Goal: Browse casually: Explore the website without a specific task or goal

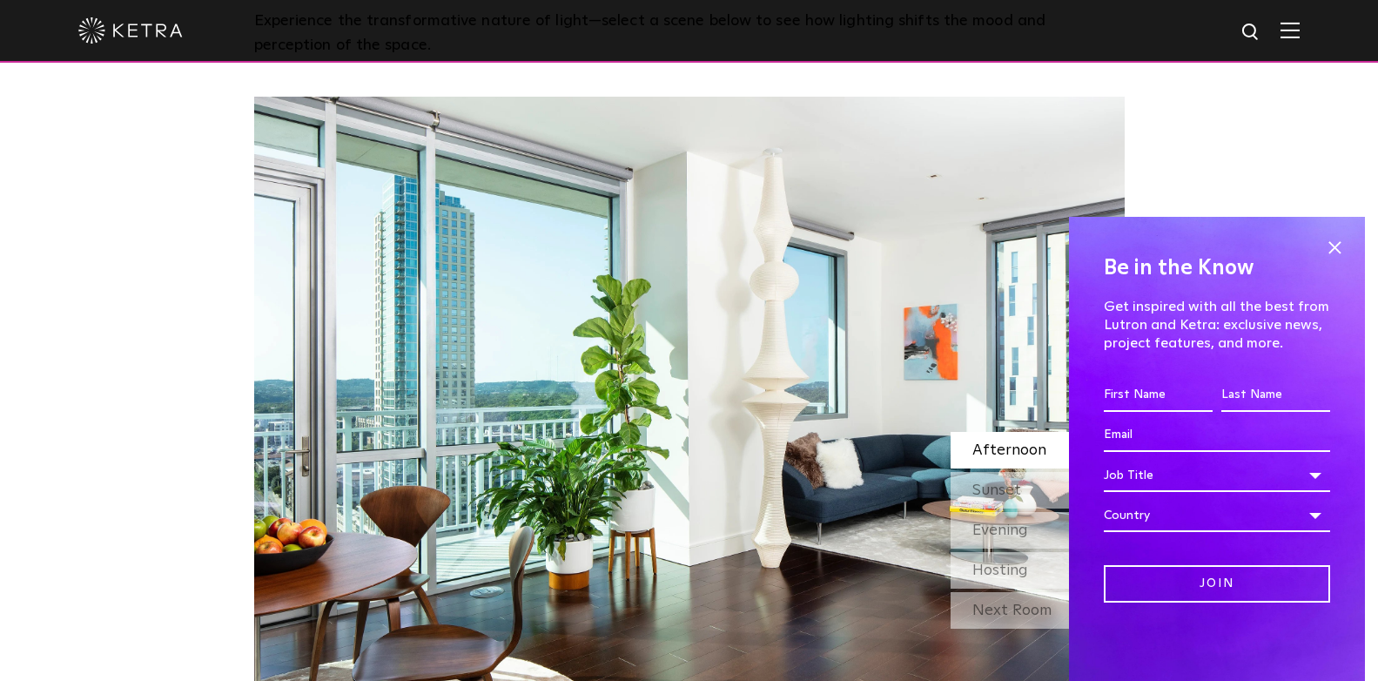
scroll to position [1510, 0]
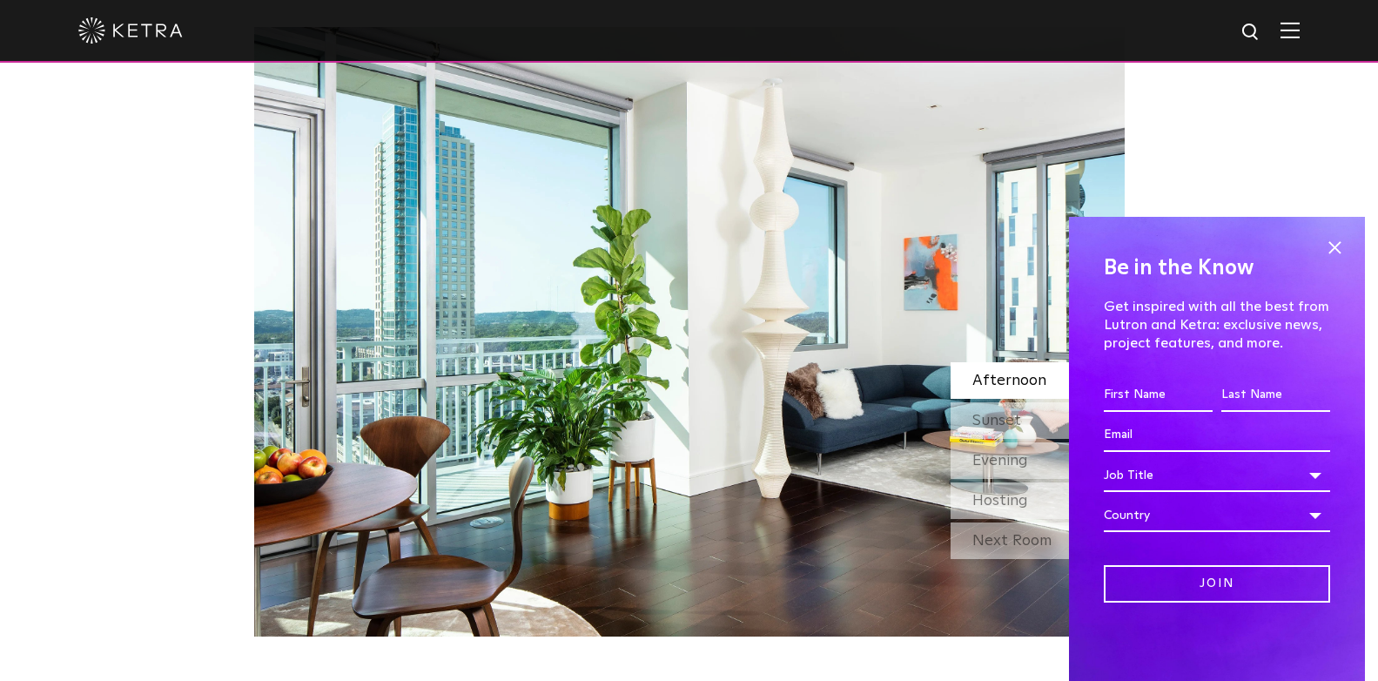
click at [1353, 248] on div "Be in the Know Get inspired with all the best from Lutron and [PERSON_NAME]: ex…" at bounding box center [1217, 449] width 296 height 464
click at [1334, 239] on span at bounding box center [1335, 247] width 26 height 26
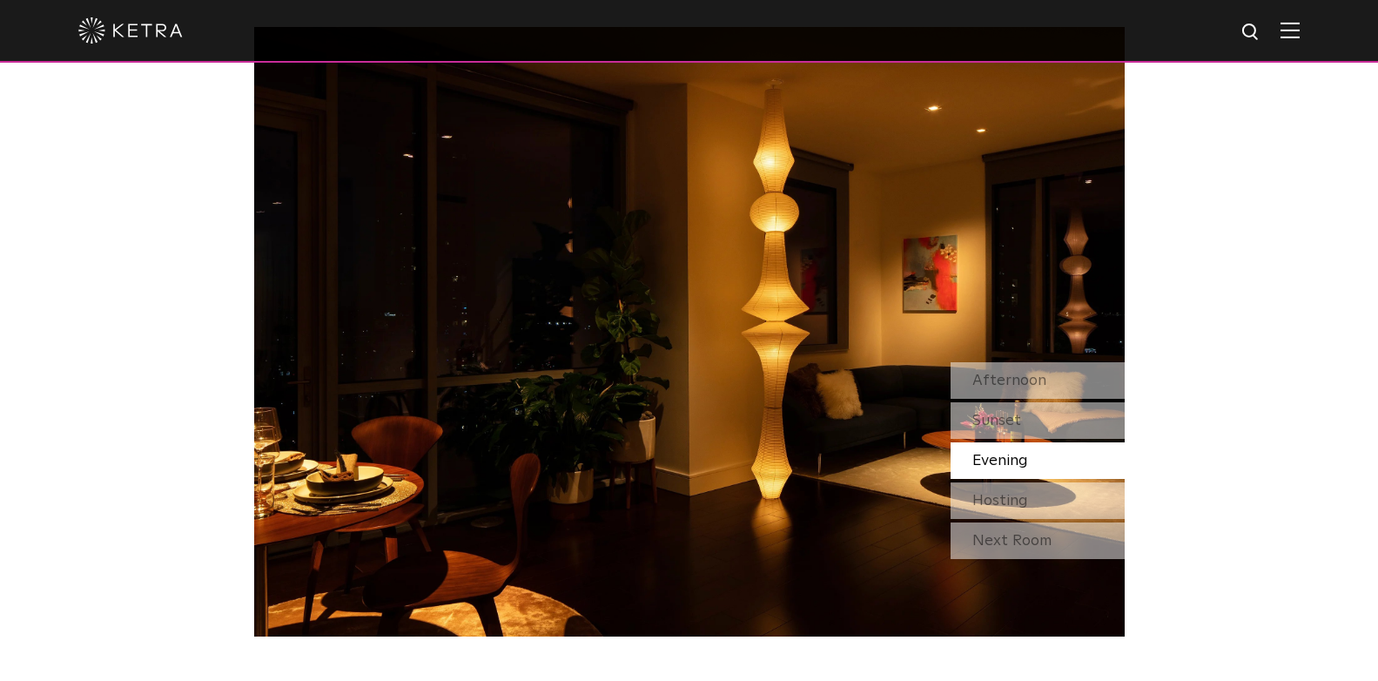
click at [1015, 462] on span "Evening" at bounding box center [1001, 461] width 56 height 16
click at [1013, 493] on span "Hosting" at bounding box center [1001, 501] width 56 height 16
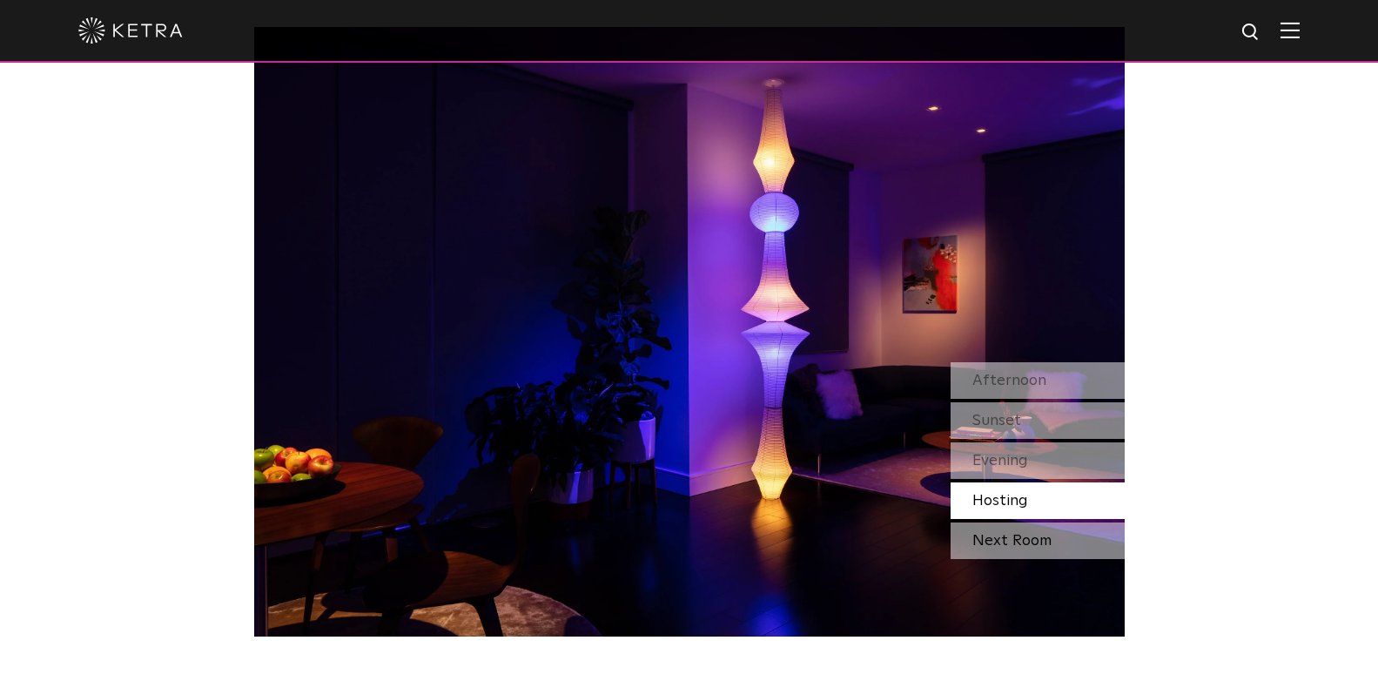
click at [1012, 540] on div "Next Room" at bounding box center [1038, 540] width 174 height 37
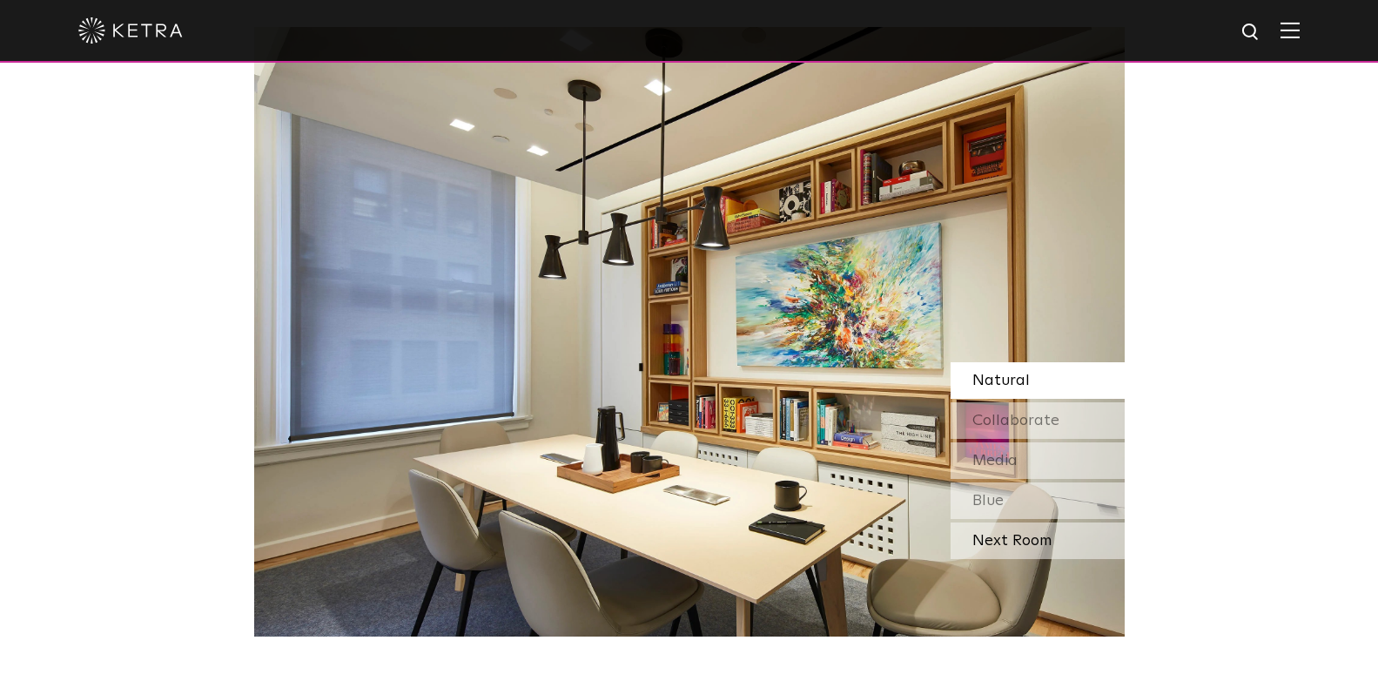
click at [1005, 539] on div "Next Room" at bounding box center [1038, 540] width 174 height 37
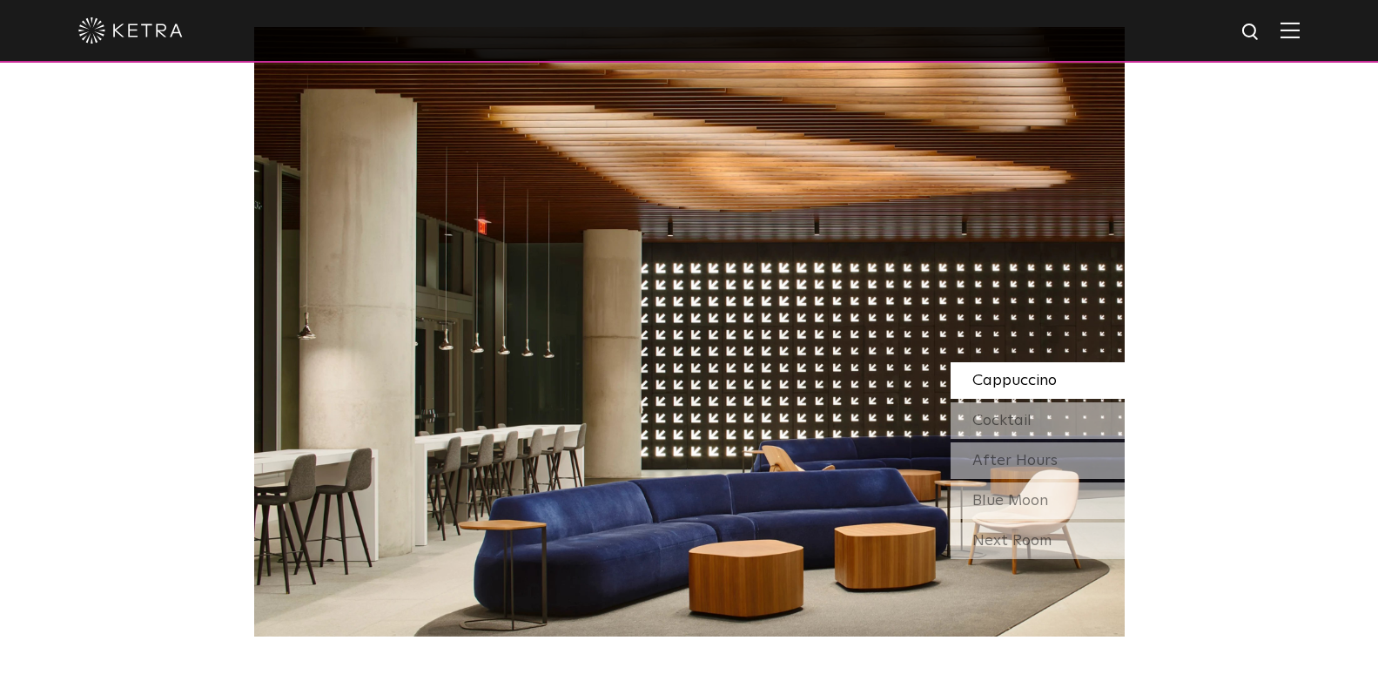
click at [1005, 539] on div "Next Room" at bounding box center [1038, 540] width 174 height 37
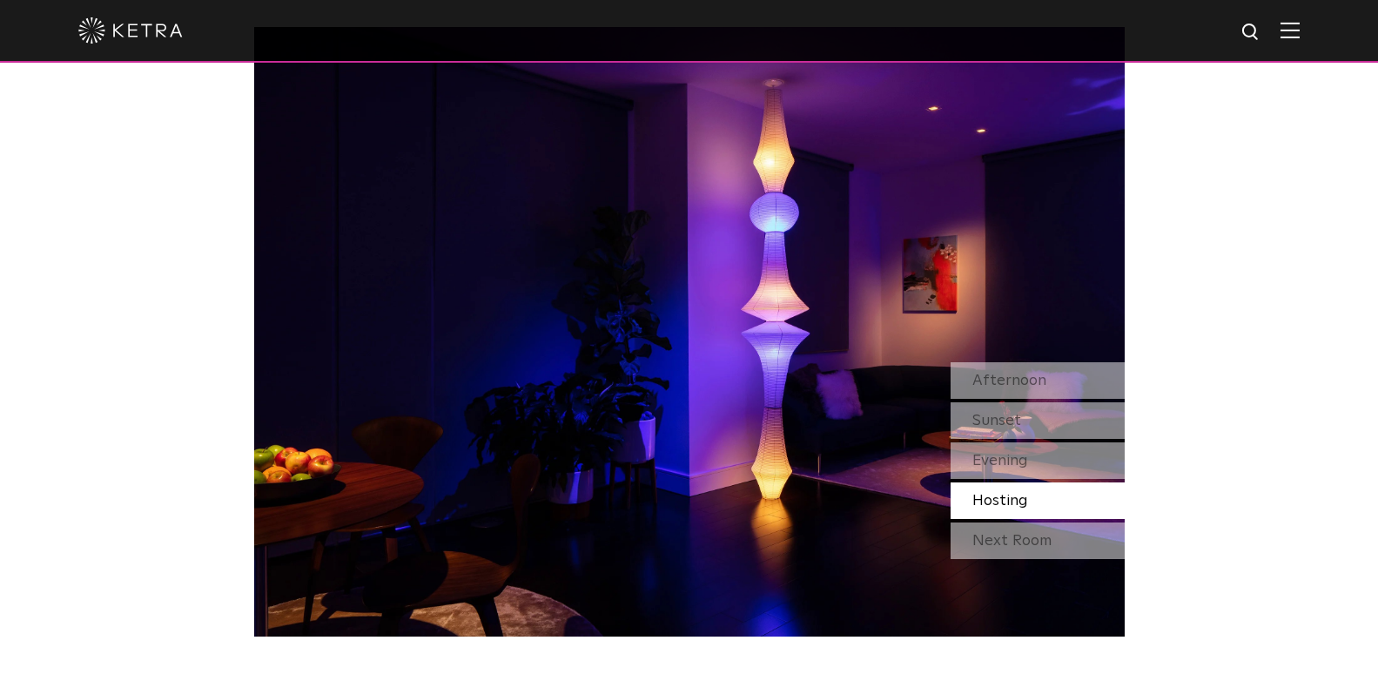
click at [1005, 539] on div "Next Room" at bounding box center [1038, 540] width 174 height 37
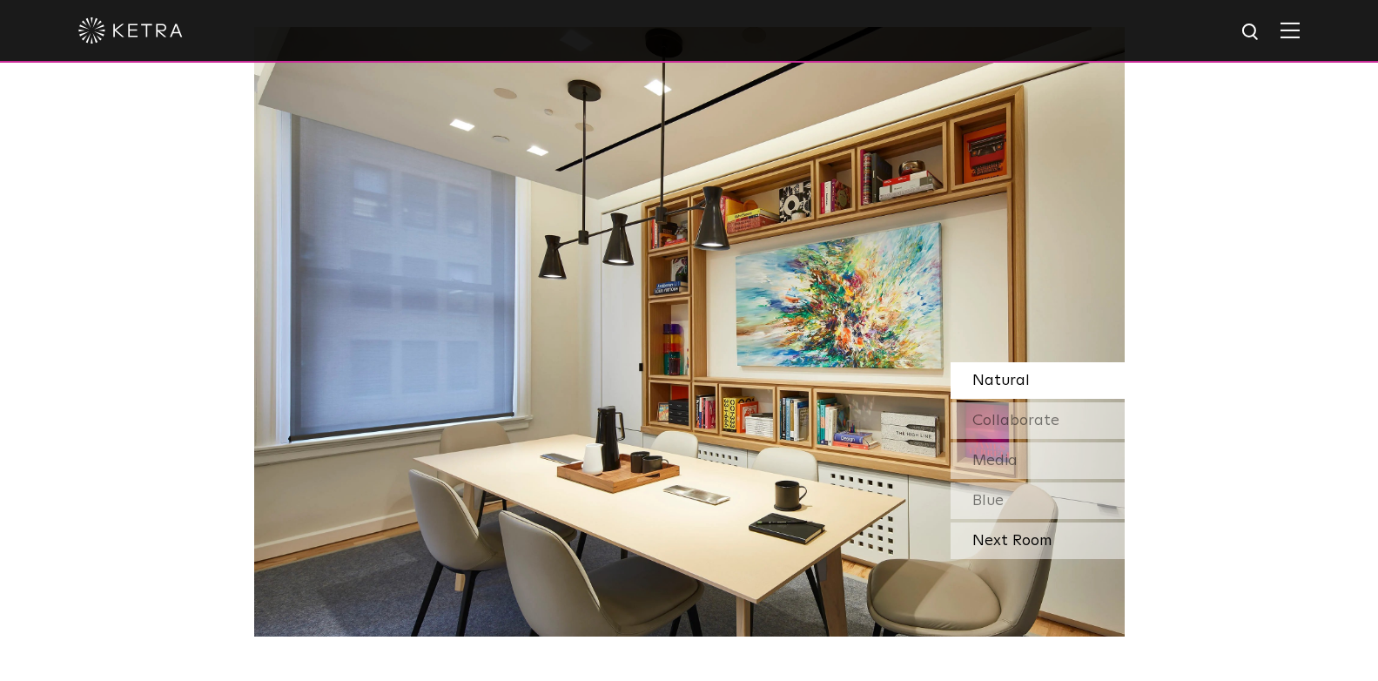
click at [1005, 539] on div "Next Room" at bounding box center [1038, 540] width 174 height 37
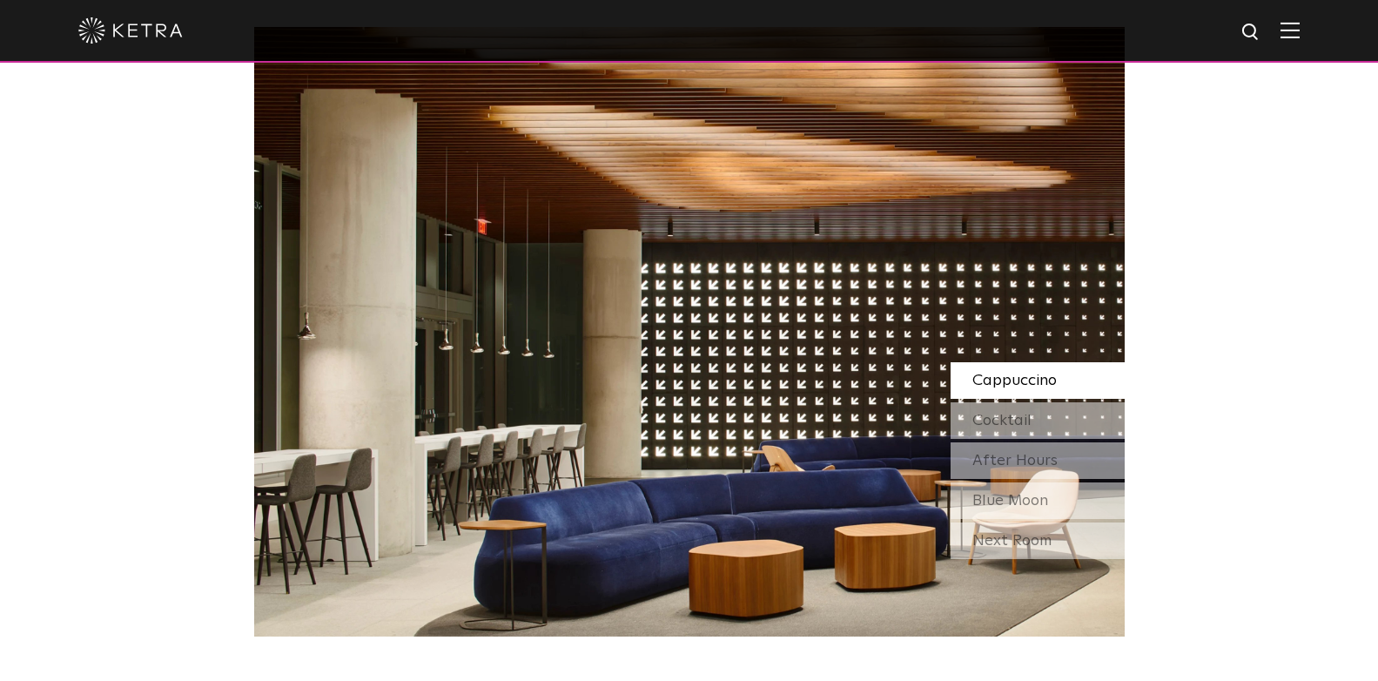
click at [1005, 539] on div "Next Room" at bounding box center [1038, 540] width 174 height 37
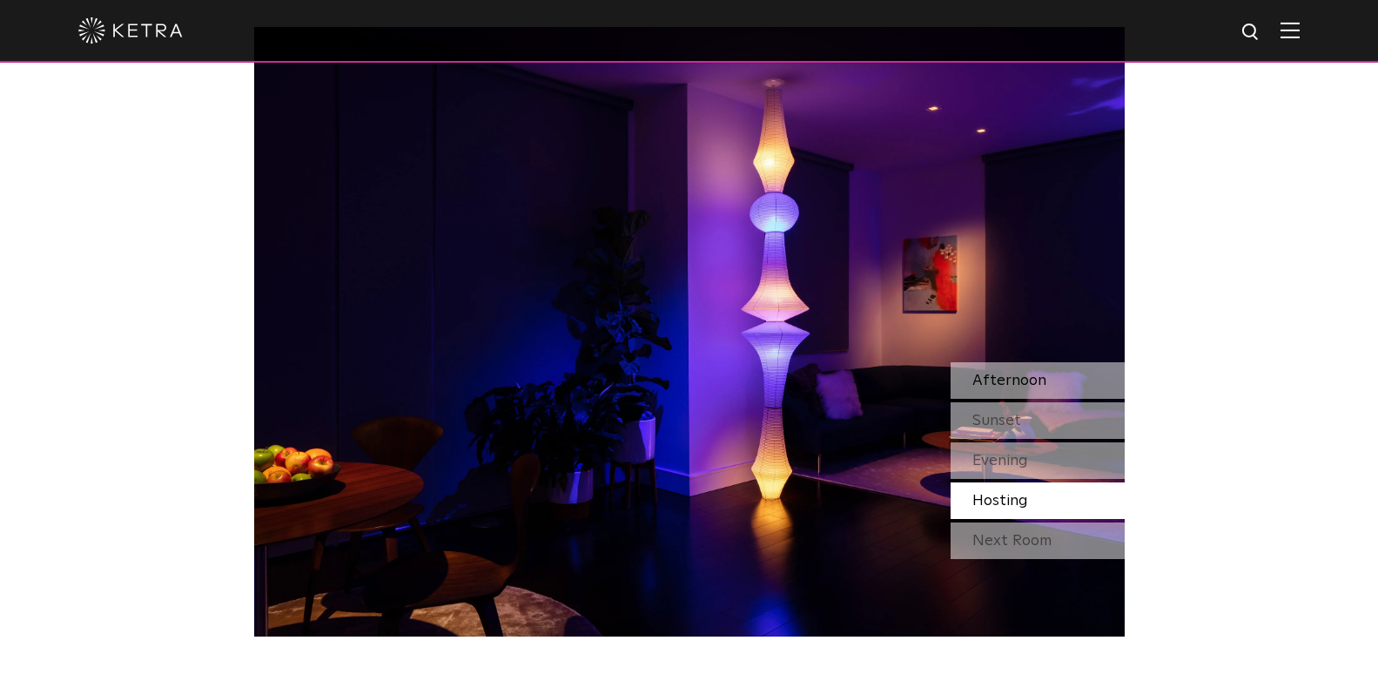
click at [1038, 378] on span "Afternoon" at bounding box center [1010, 381] width 74 height 16
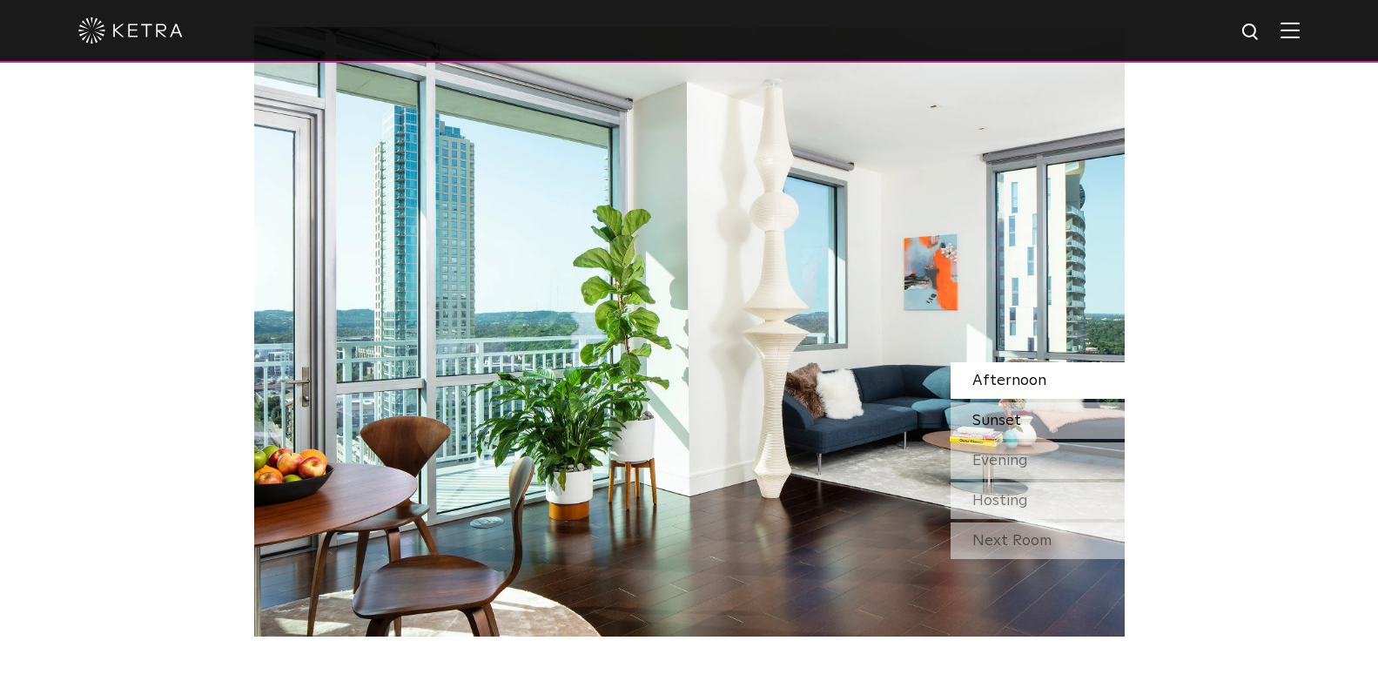
click at [1032, 419] on div "Sunset" at bounding box center [1038, 420] width 174 height 37
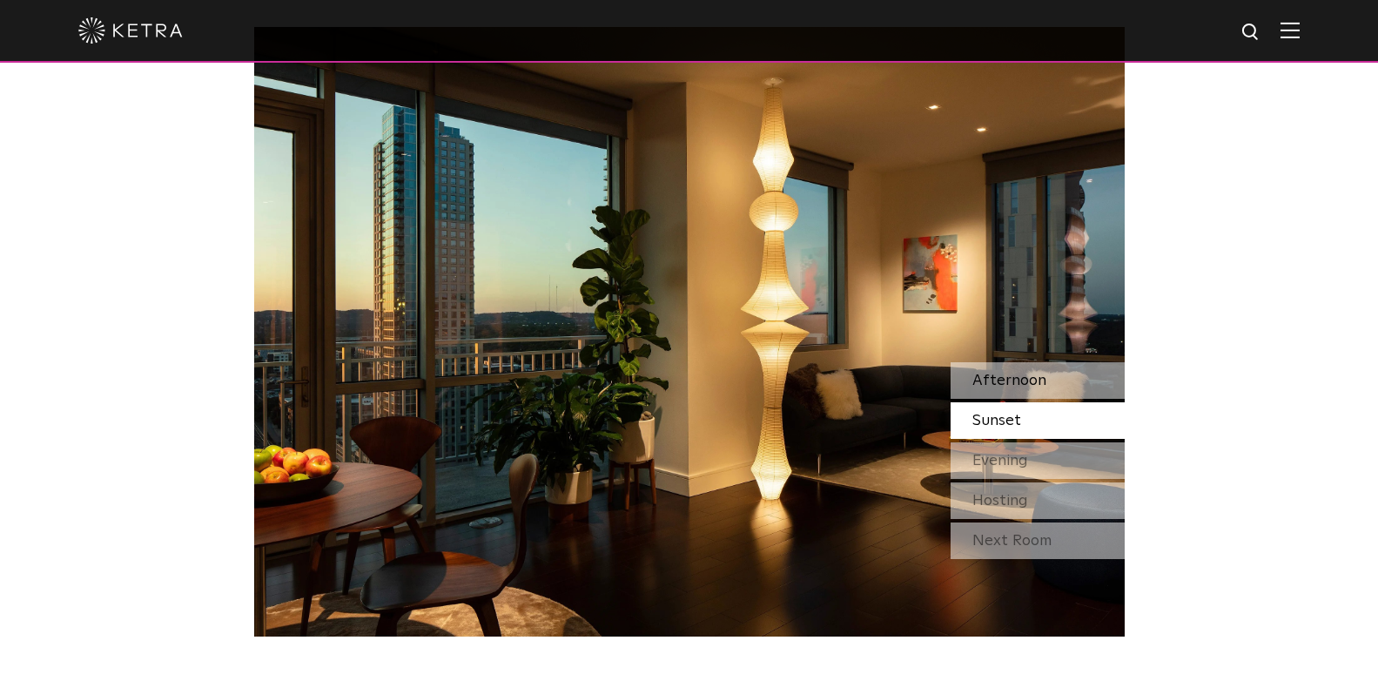
click at [1014, 373] on span "Afternoon" at bounding box center [1010, 381] width 74 height 16
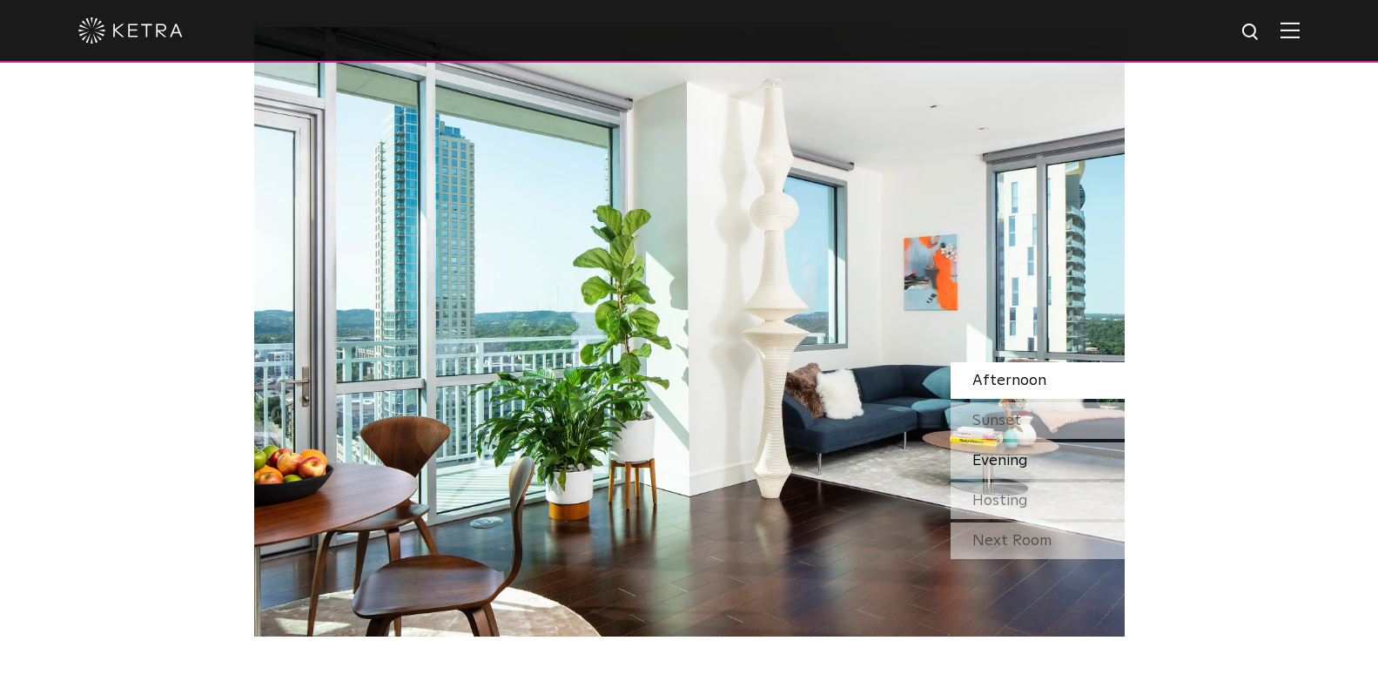
click at [1049, 473] on div "Evening" at bounding box center [1038, 460] width 174 height 37
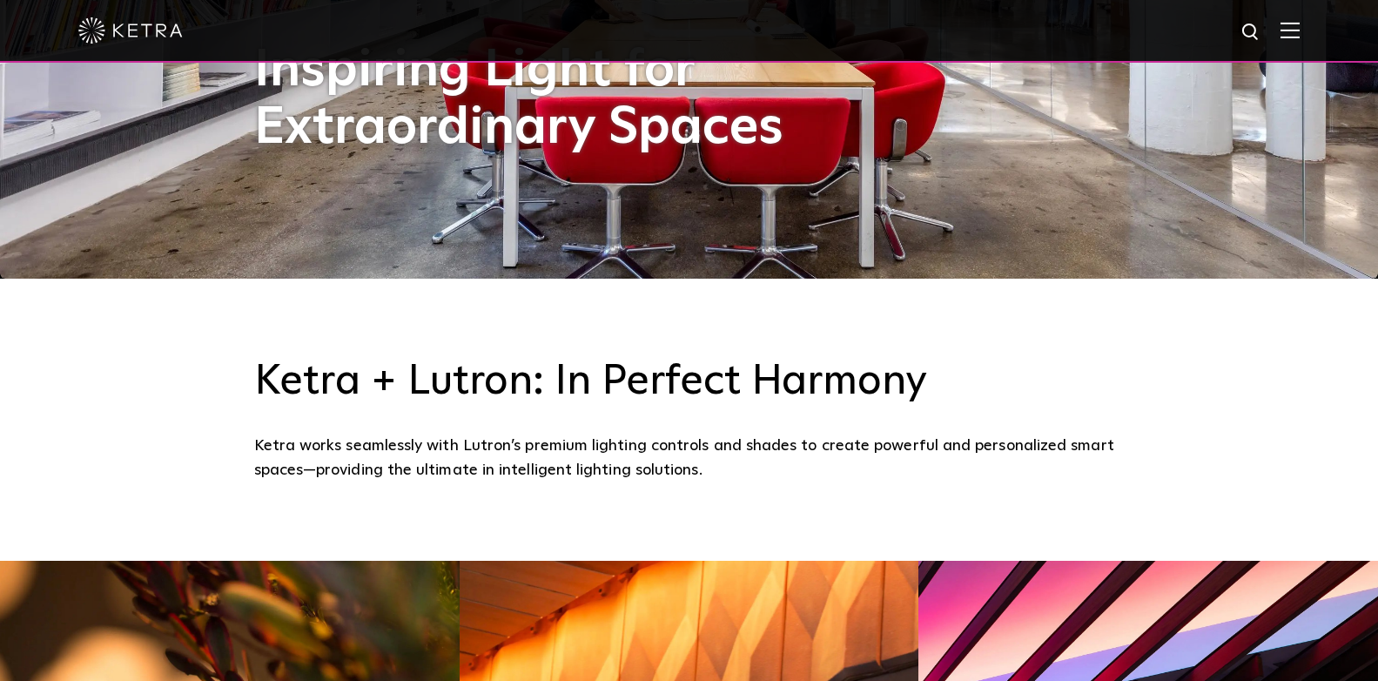
scroll to position [76, 0]
